Goal: Check status

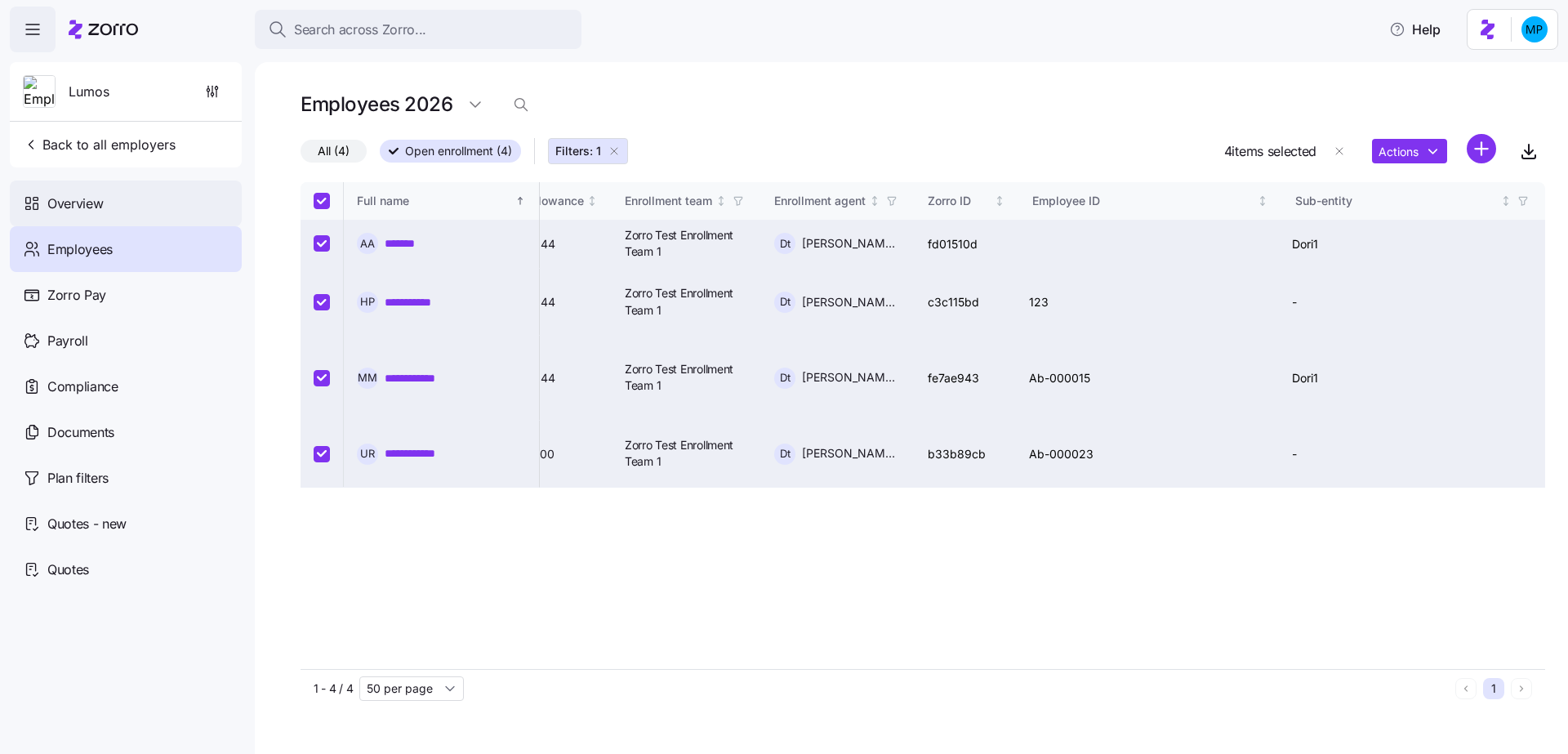
click at [87, 212] on span "Overview" at bounding box center [75, 203] width 56 height 20
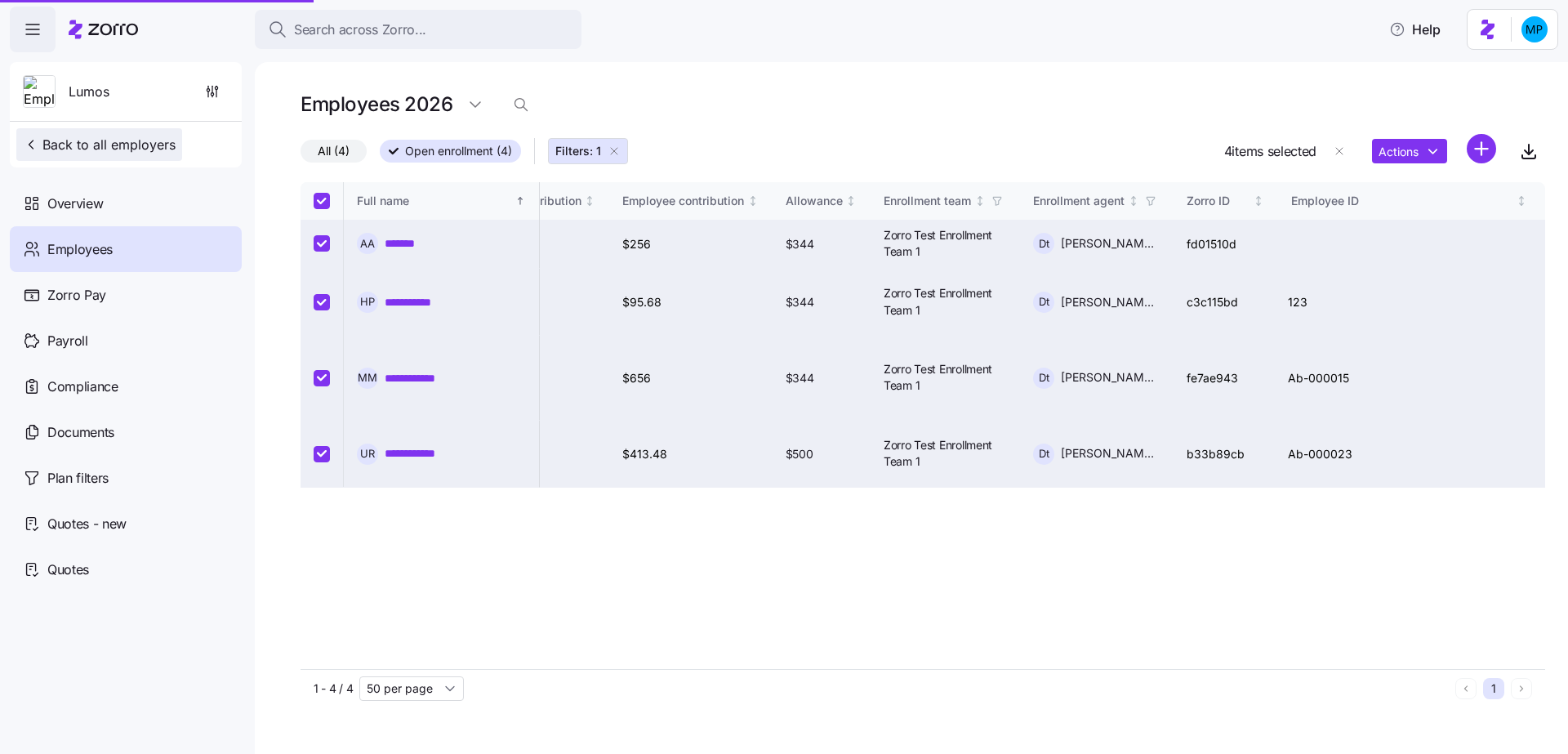
click at [29, 143] on icon "button" at bounding box center [31, 145] width 17 height 17
